Goal: Task Accomplishment & Management: Use online tool/utility

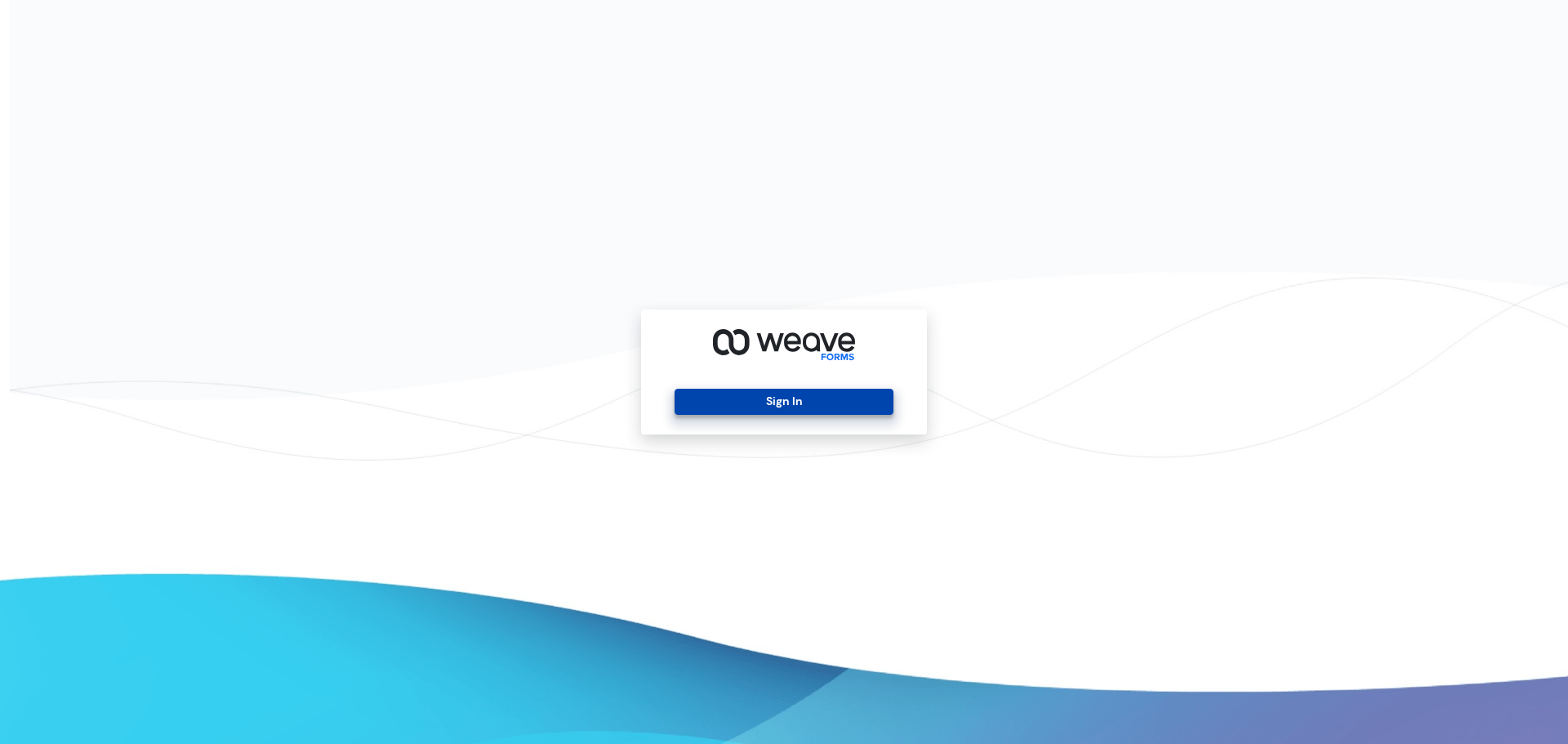
click at [775, 398] on button "Sign In" at bounding box center [783, 401] width 218 height 26
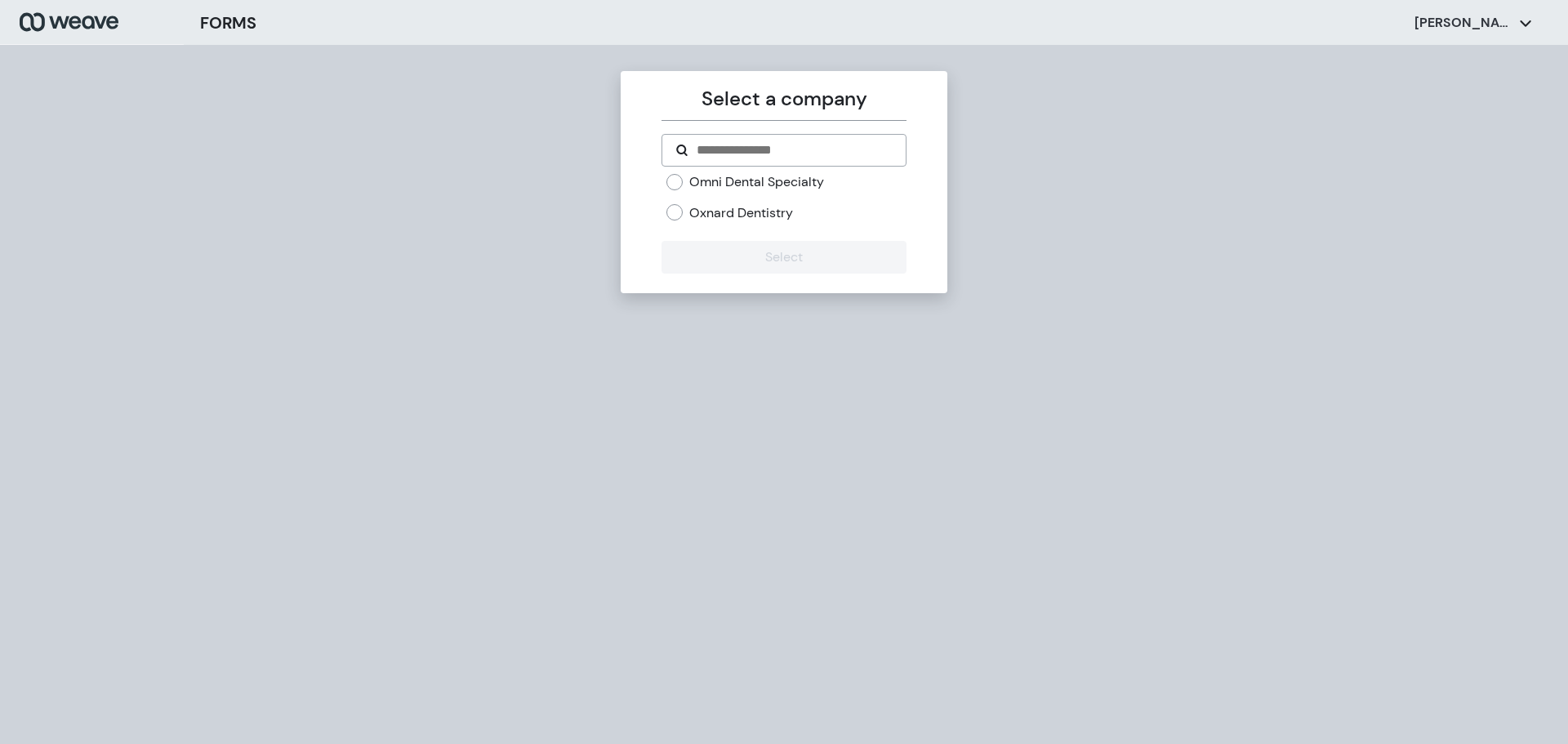
click at [757, 207] on label "Oxnard Dentistry" at bounding box center [741, 213] width 104 height 18
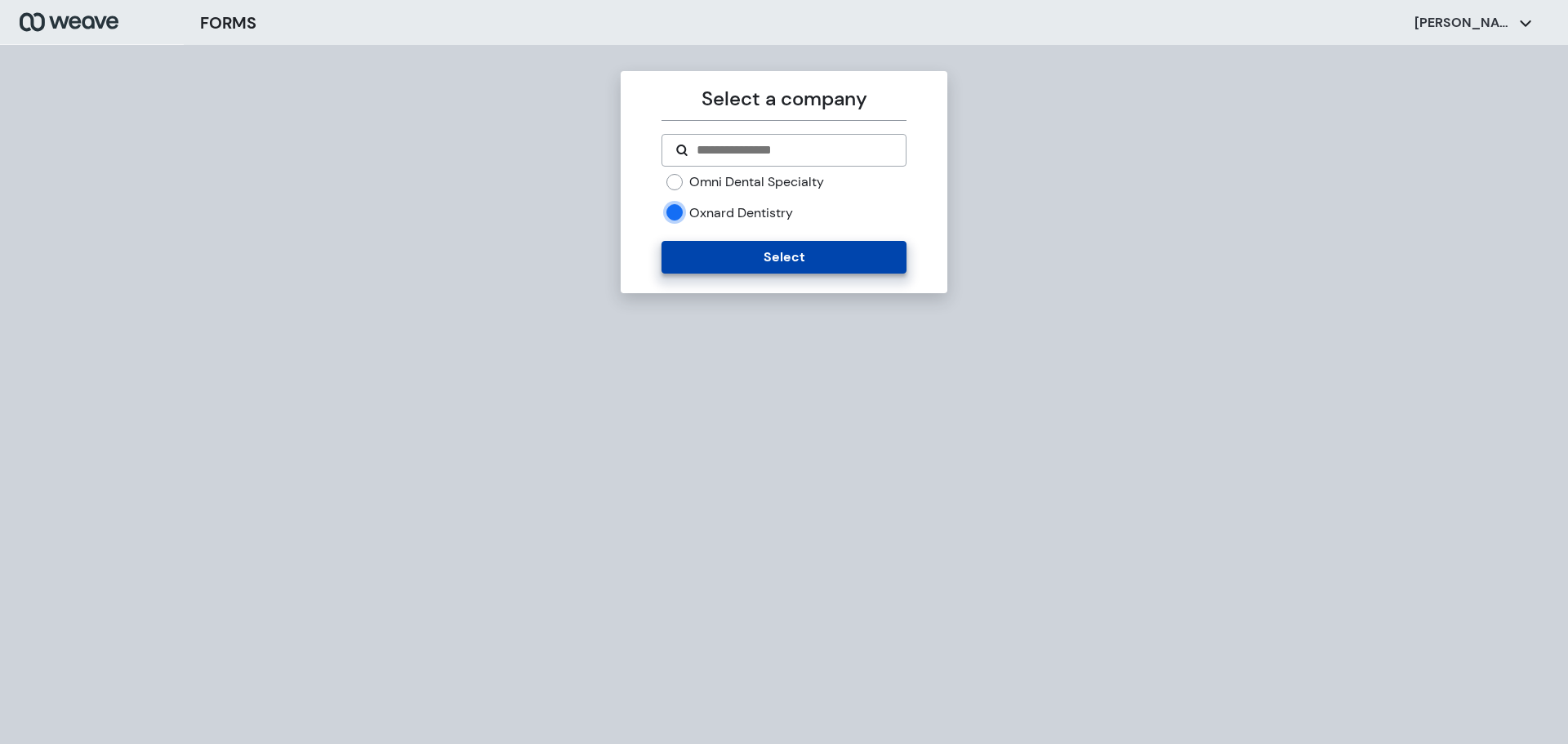
click at [768, 264] on button "Select" at bounding box center [783, 257] width 244 height 32
